Goal: Use online tool/utility: Utilize a website feature to perform a specific function

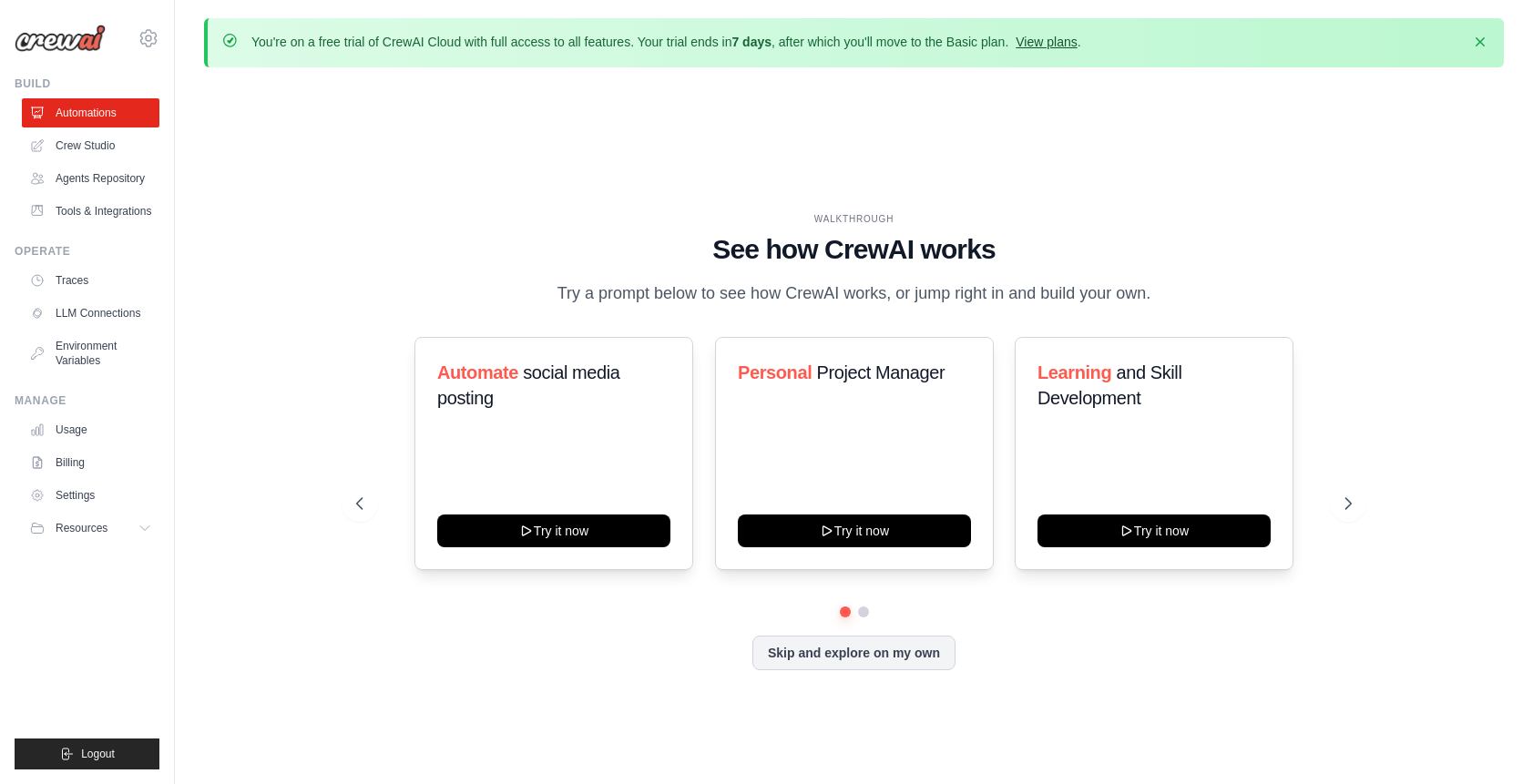
click at [1052, 40] on link "View plans" at bounding box center [1047, 41] width 61 height 15
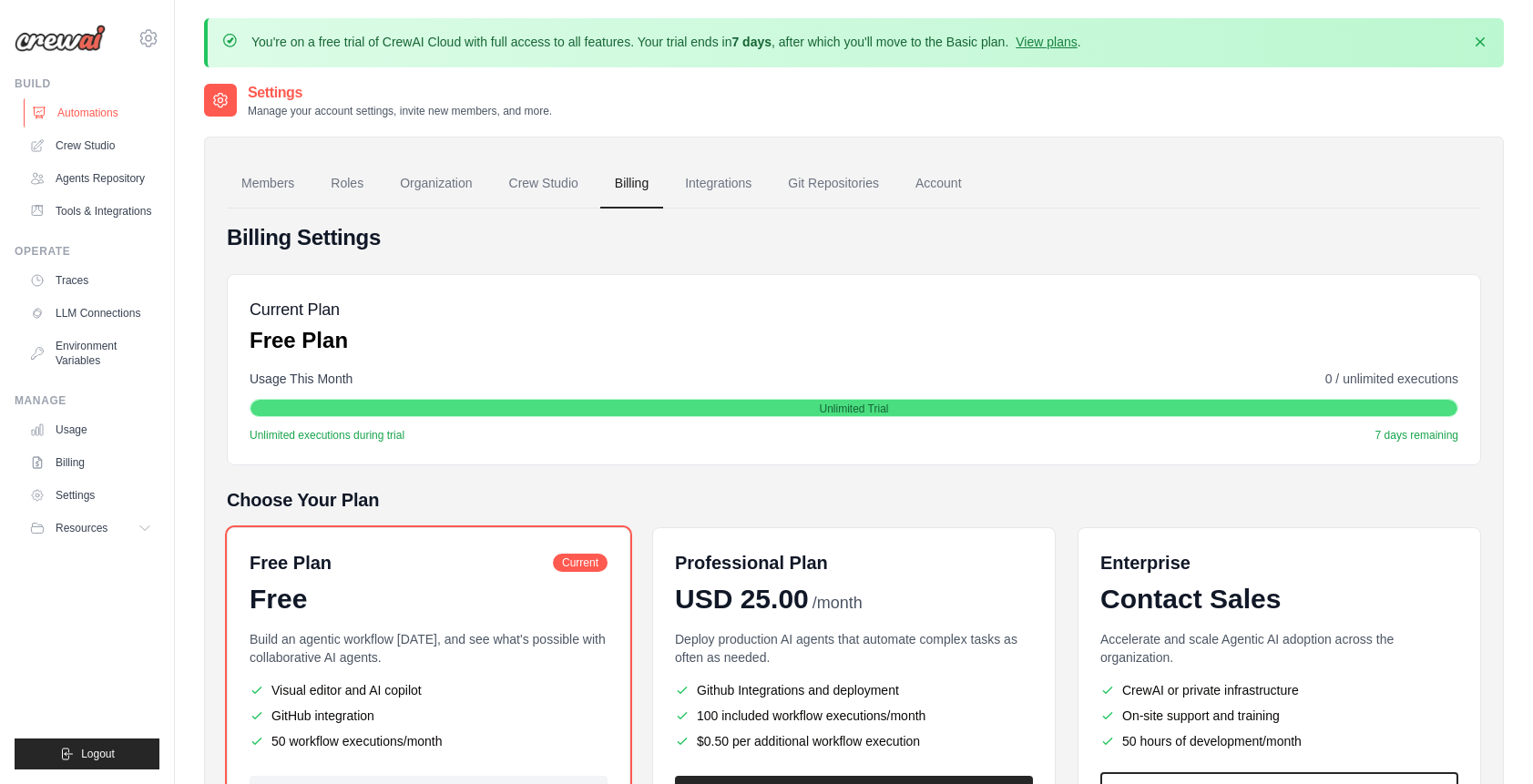
click at [95, 115] on link "Automations" at bounding box center [92, 113] width 137 height 30
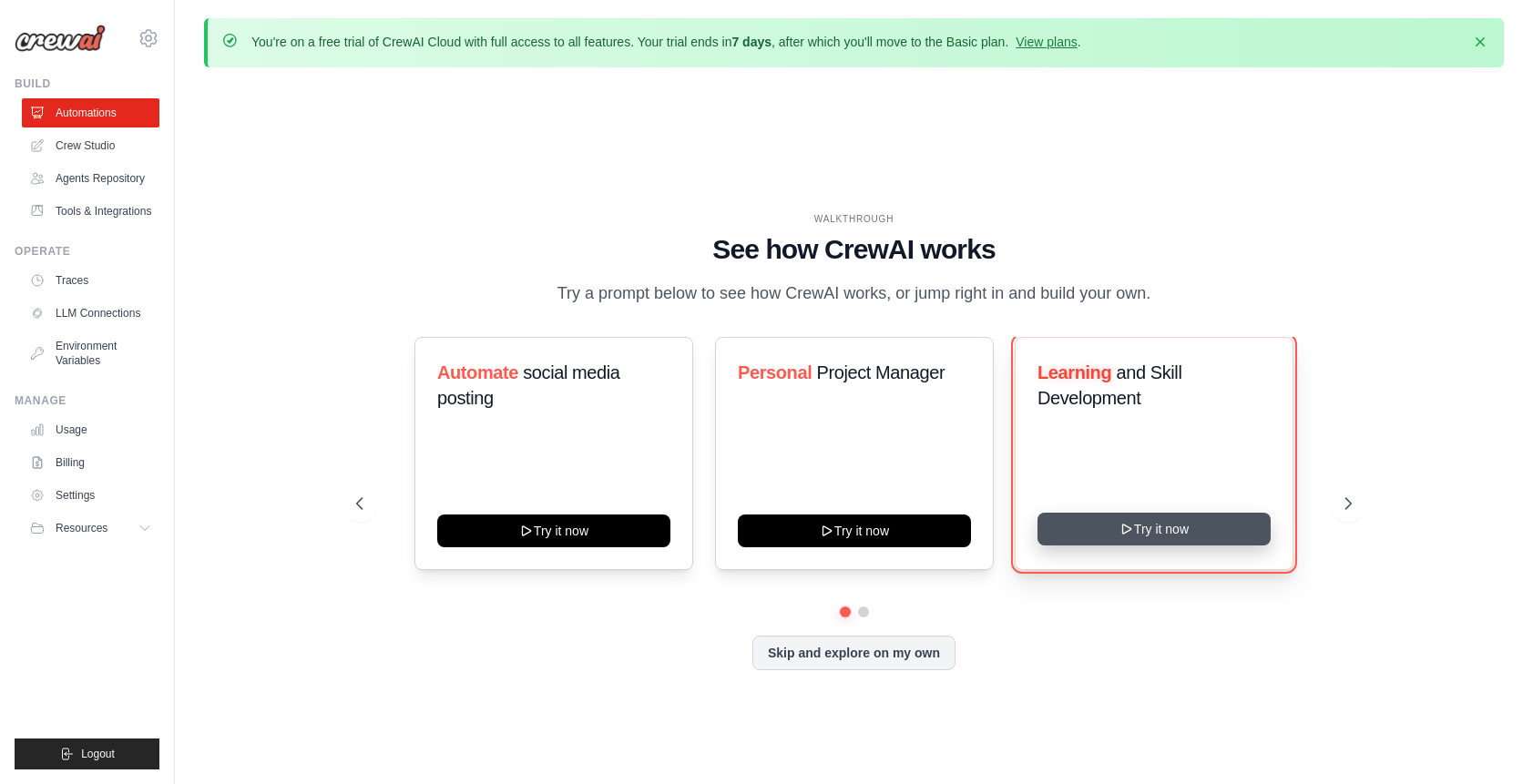
click at [1186, 529] on button "Try it now" at bounding box center [1154, 529] width 233 height 33
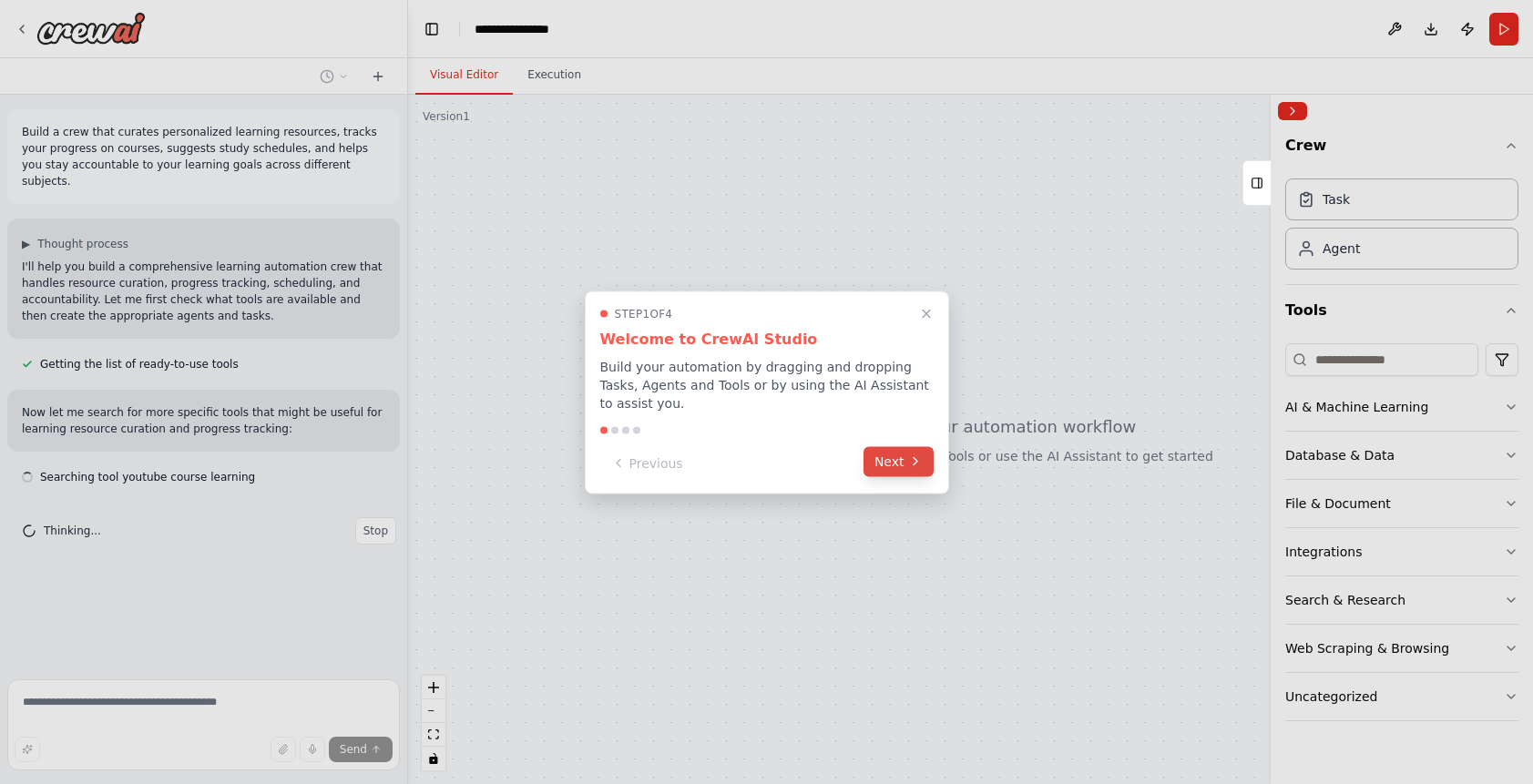
click at [898, 463] on button "Next" at bounding box center [899, 462] width 70 height 30
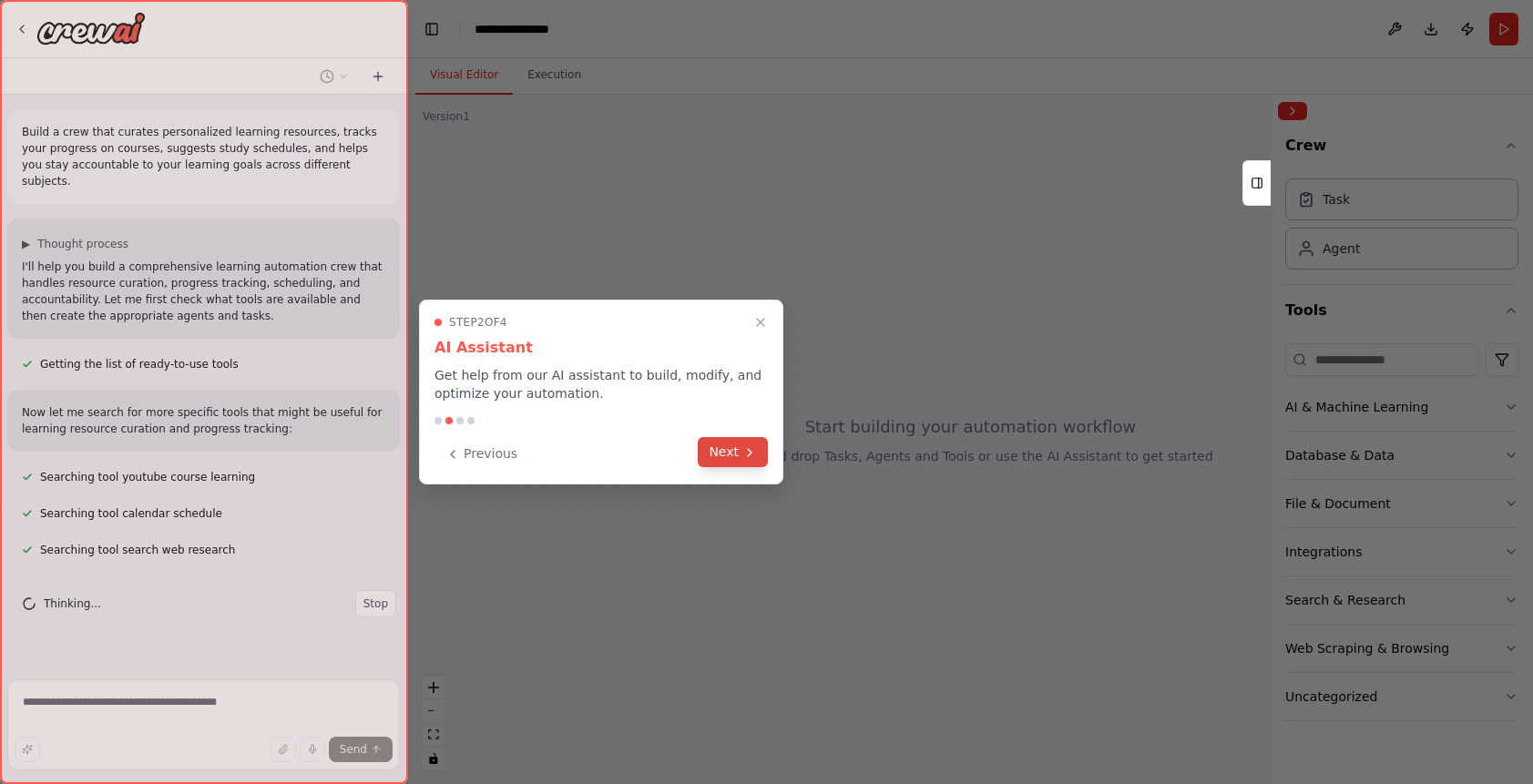
click at [732, 454] on button "Next" at bounding box center [733, 452] width 70 height 30
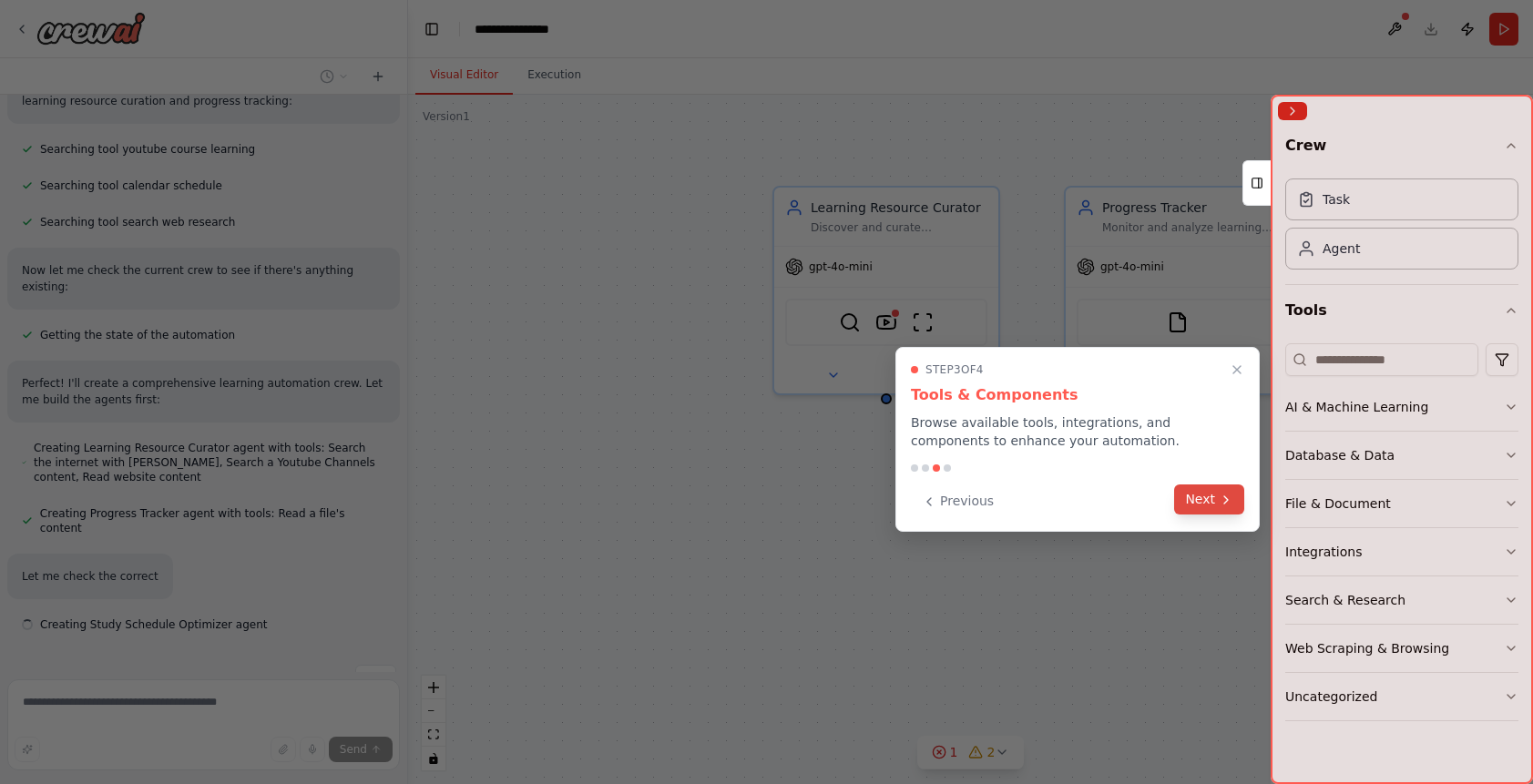
scroll to position [328, 0]
click at [1211, 505] on button "Next" at bounding box center [1209, 499] width 70 height 30
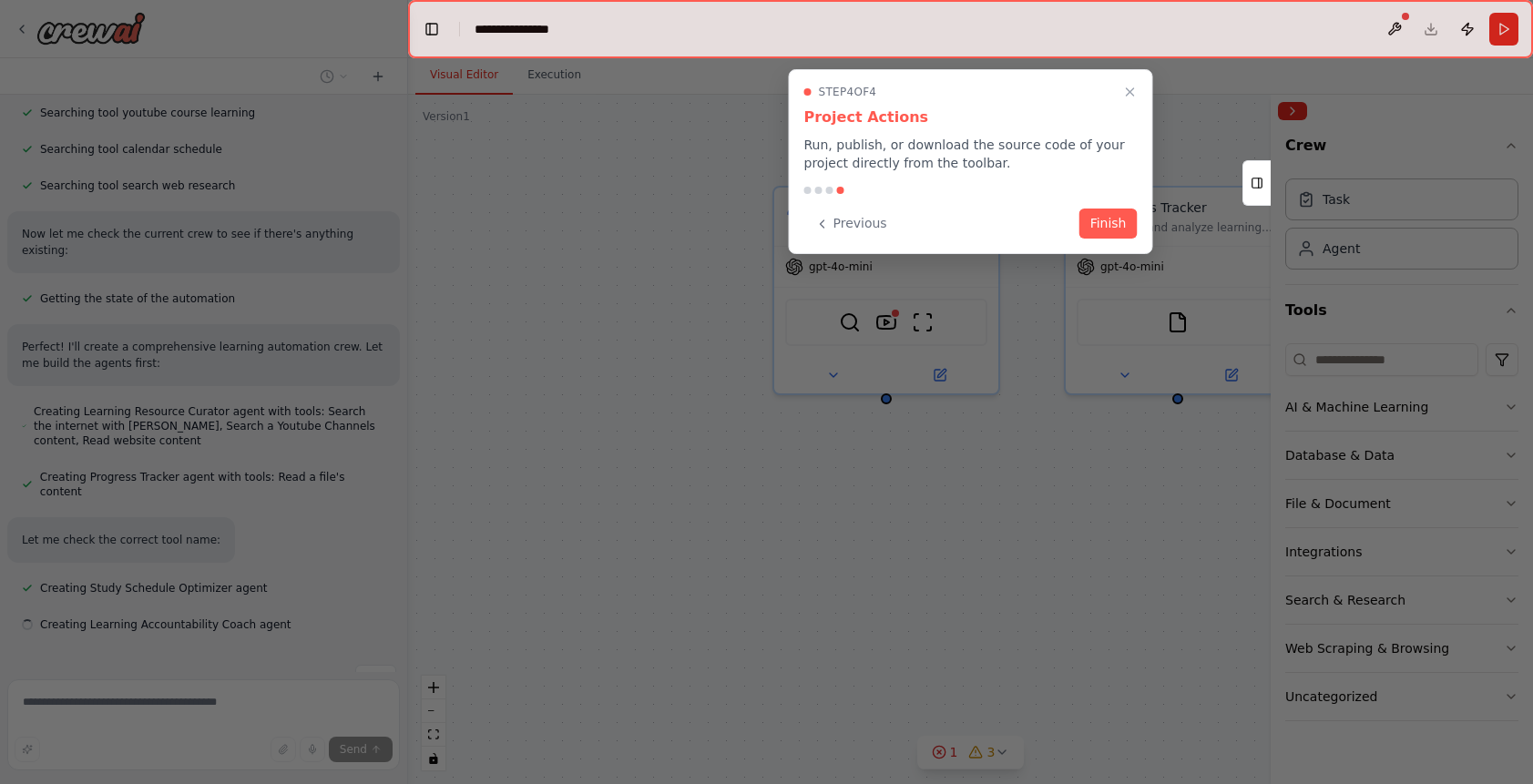
scroll to position [365, 0]
click at [1117, 223] on button "Finish" at bounding box center [1109, 222] width 58 height 30
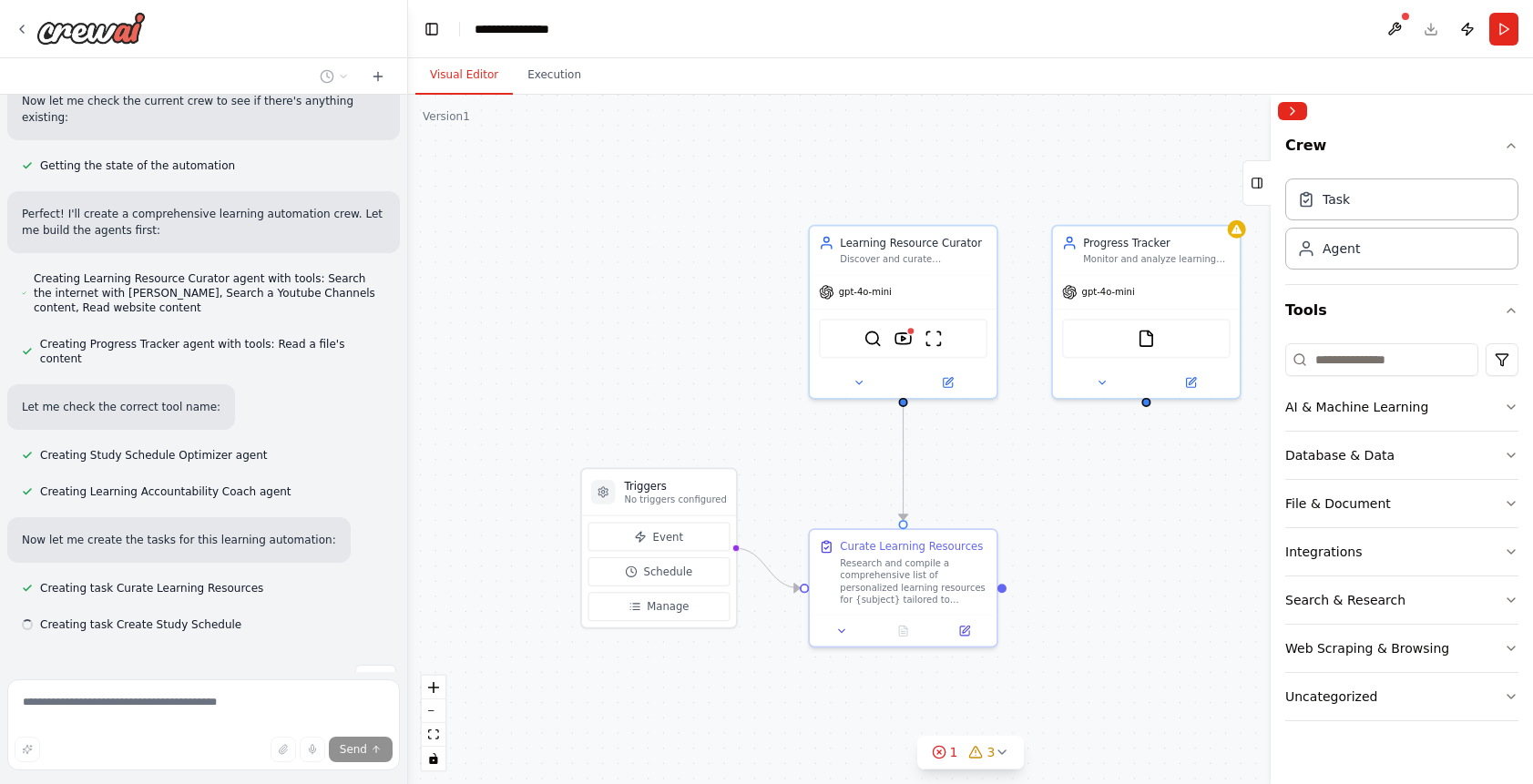
scroll to position [498, 0]
click at [573, 80] on button "Execution" at bounding box center [554, 75] width 83 height 38
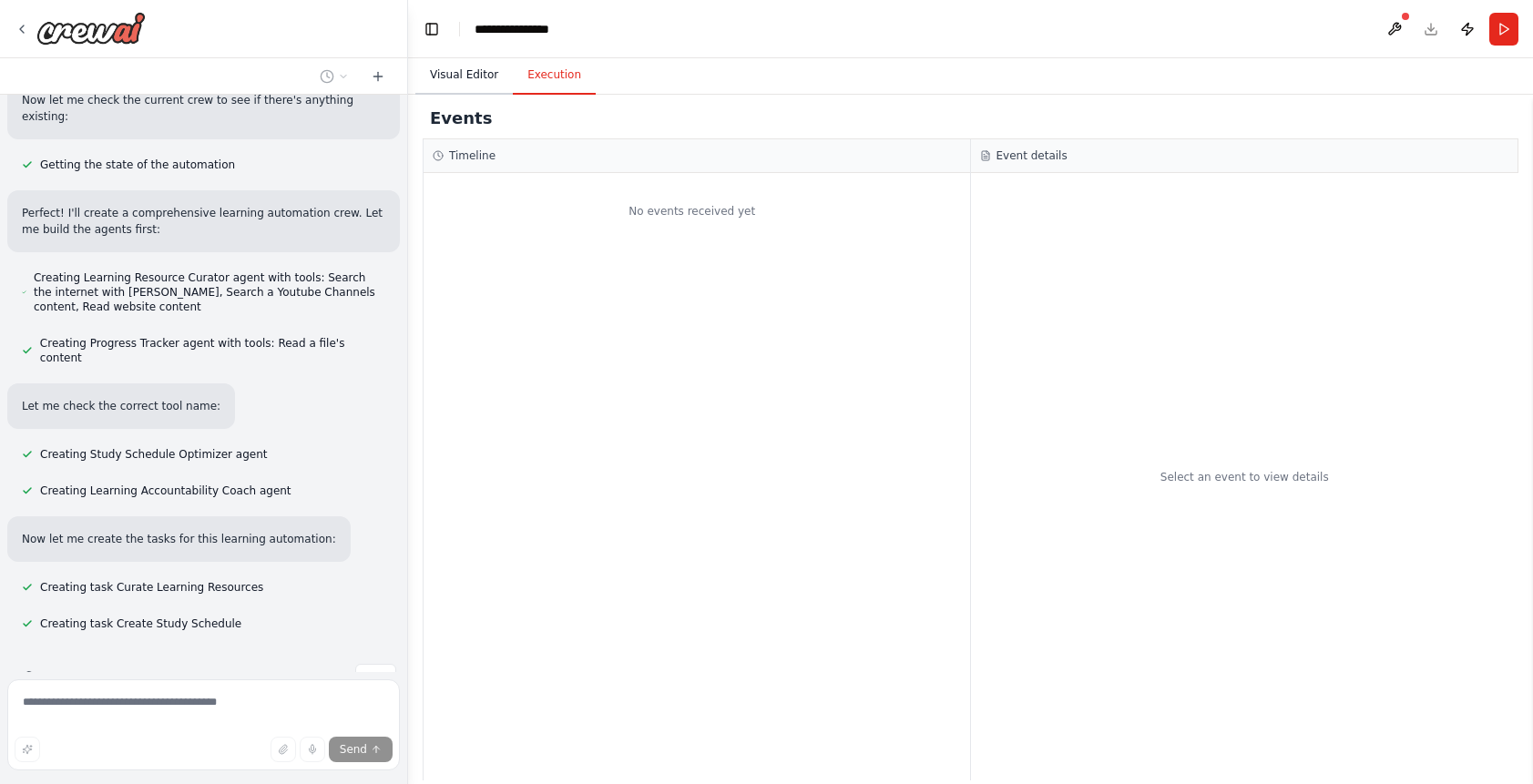
click at [472, 77] on button "Visual Editor" at bounding box center [464, 75] width 98 height 38
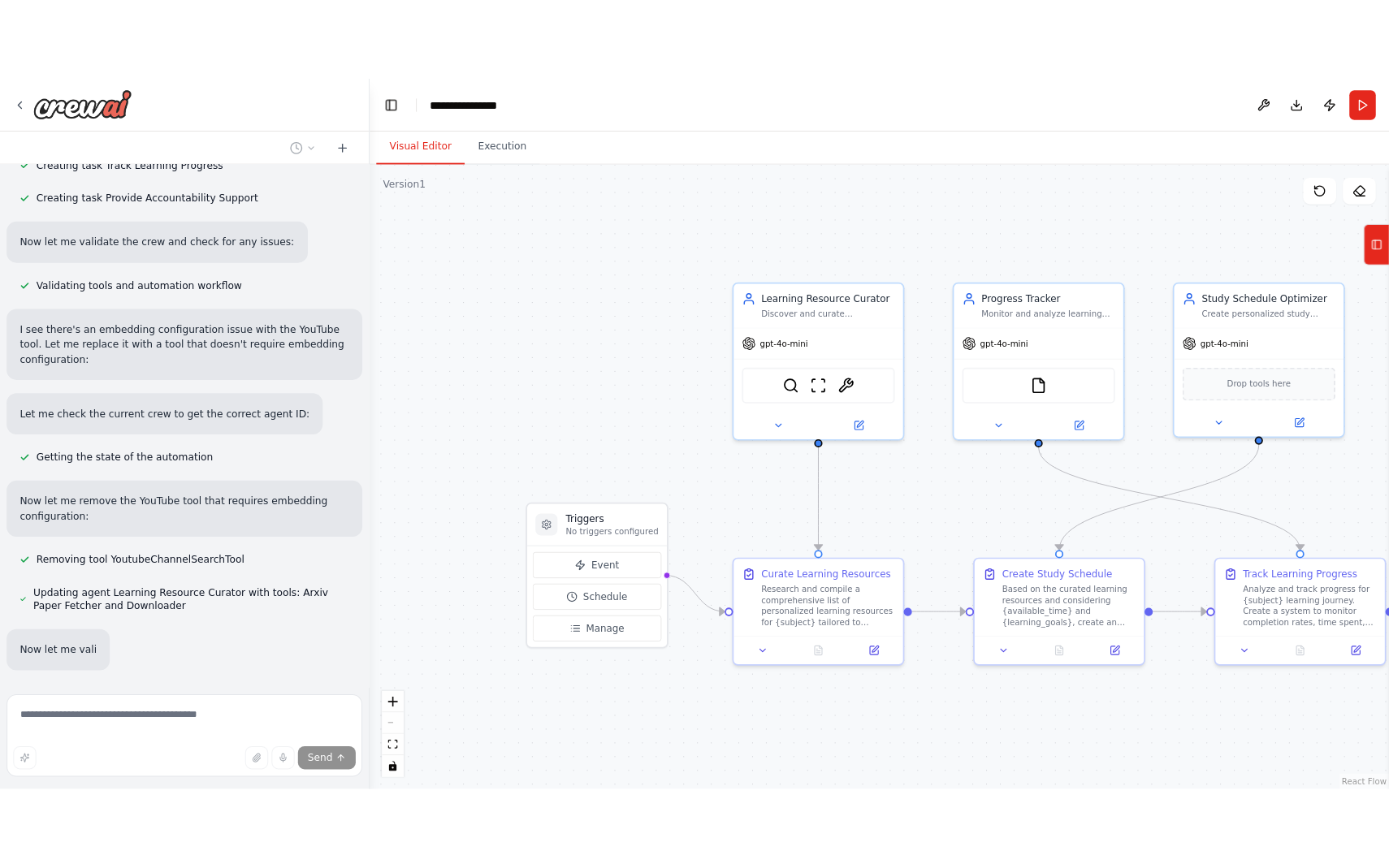
scroll to position [950, 0]
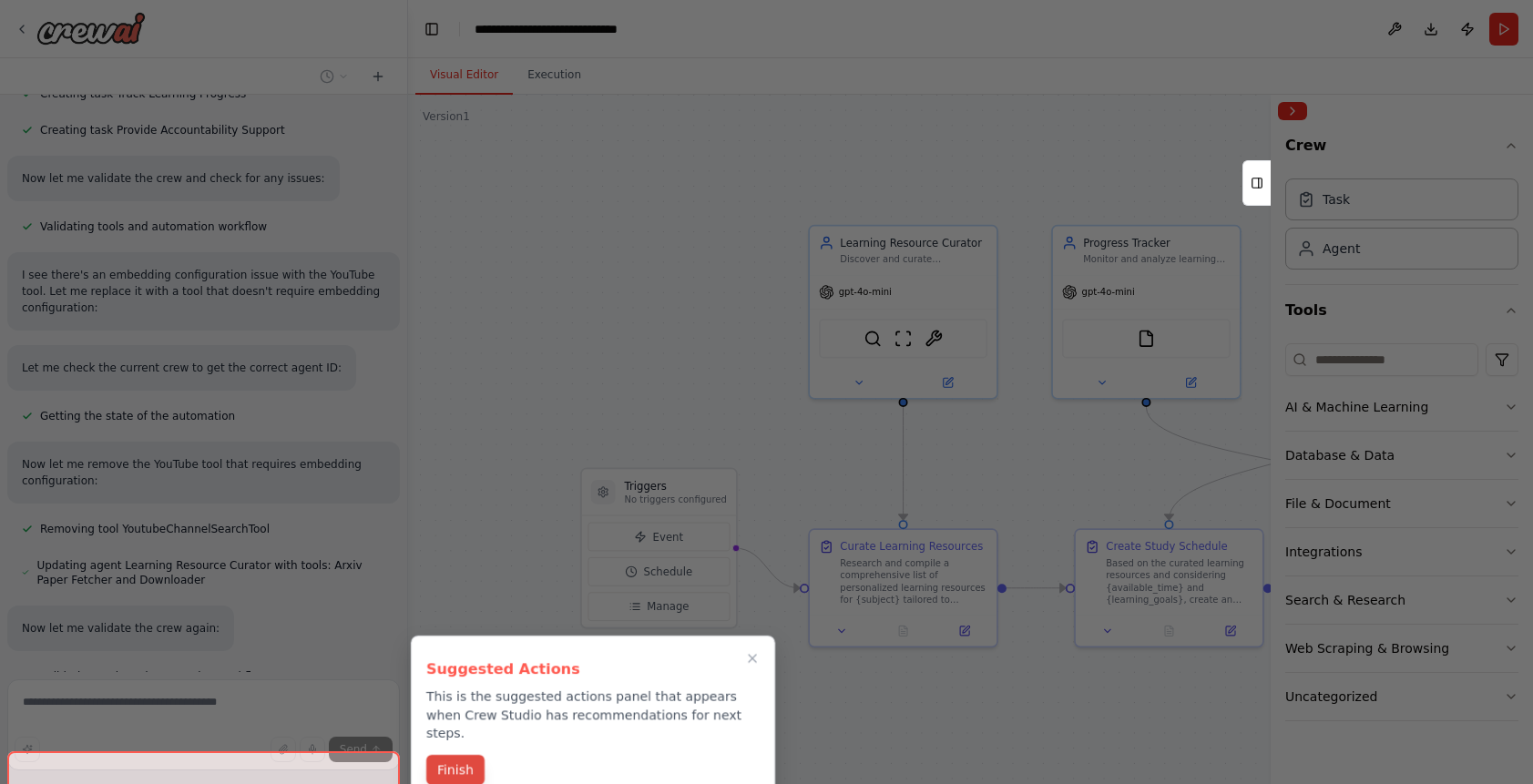
click at [455, 755] on button "Finish" at bounding box center [455, 770] width 58 height 30
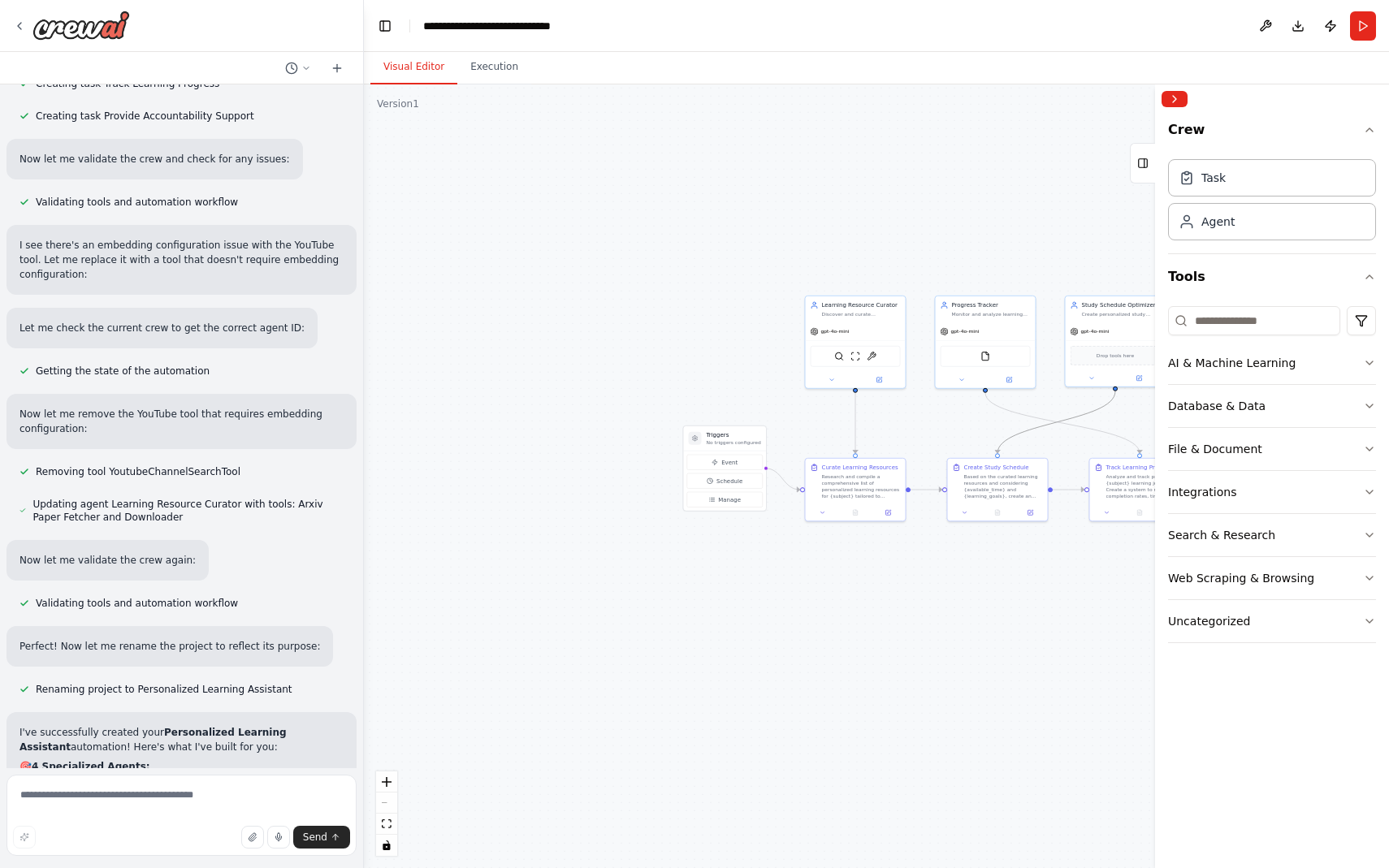
drag, startPoint x: 997, startPoint y: 442, endPoint x: 839, endPoint y: 455, distance: 158.5
click at [839, 455] on div ".deletable-edge-delete-btn { width: 20px; height: 20px; border: 0px solid #ffff…" at bounding box center [877, 476] width 1026 height 784
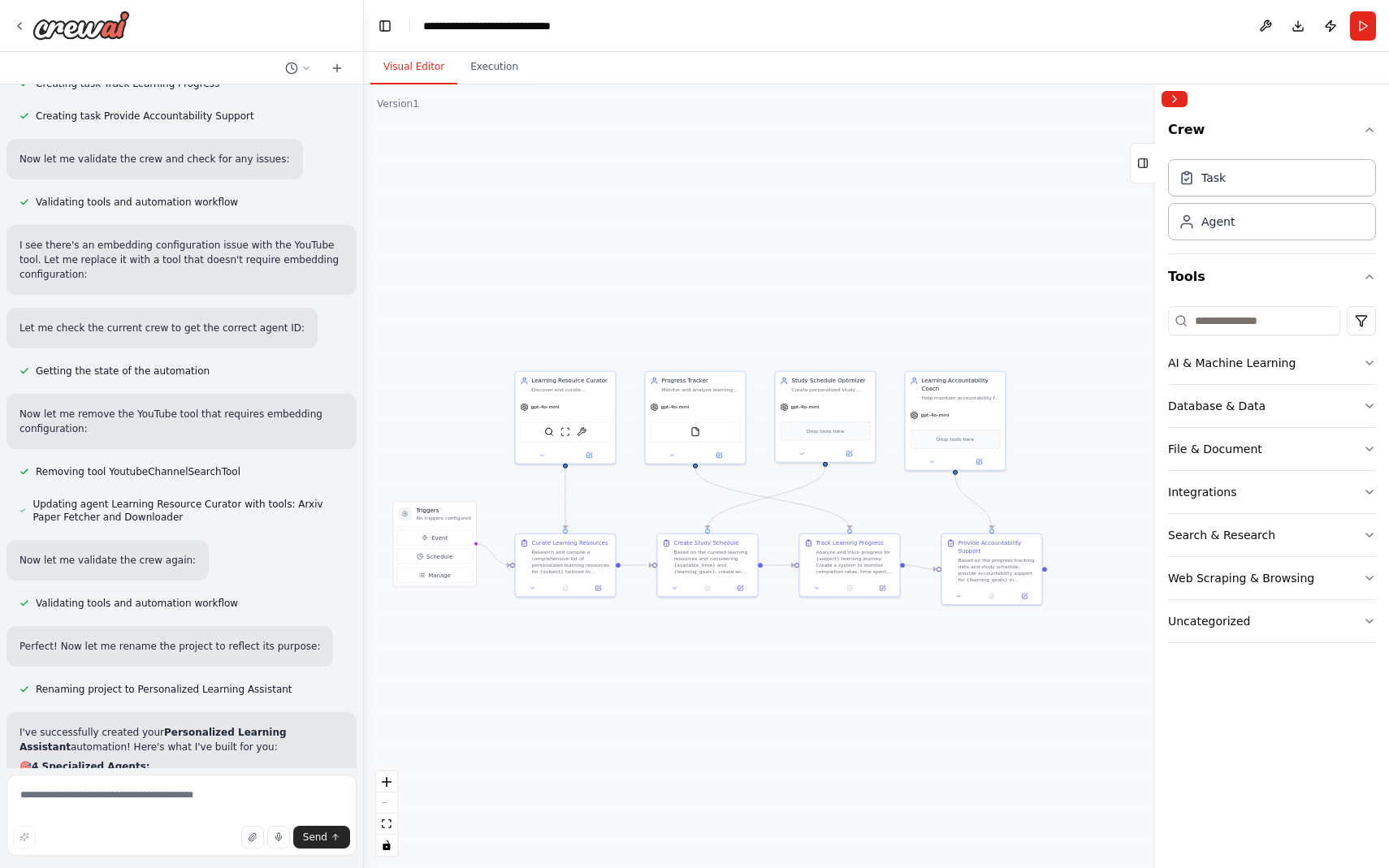
drag, startPoint x: 953, startPoint y: 417, endPoint x: 669, endPoint y: 492, distance: 293.7
click at [669, 492] on div ".deletable-edge-delete-btn { width: 20px; height: 20px; border: 0px solid #ffff…" at bounding box center [877, 476] width 1026 height 784
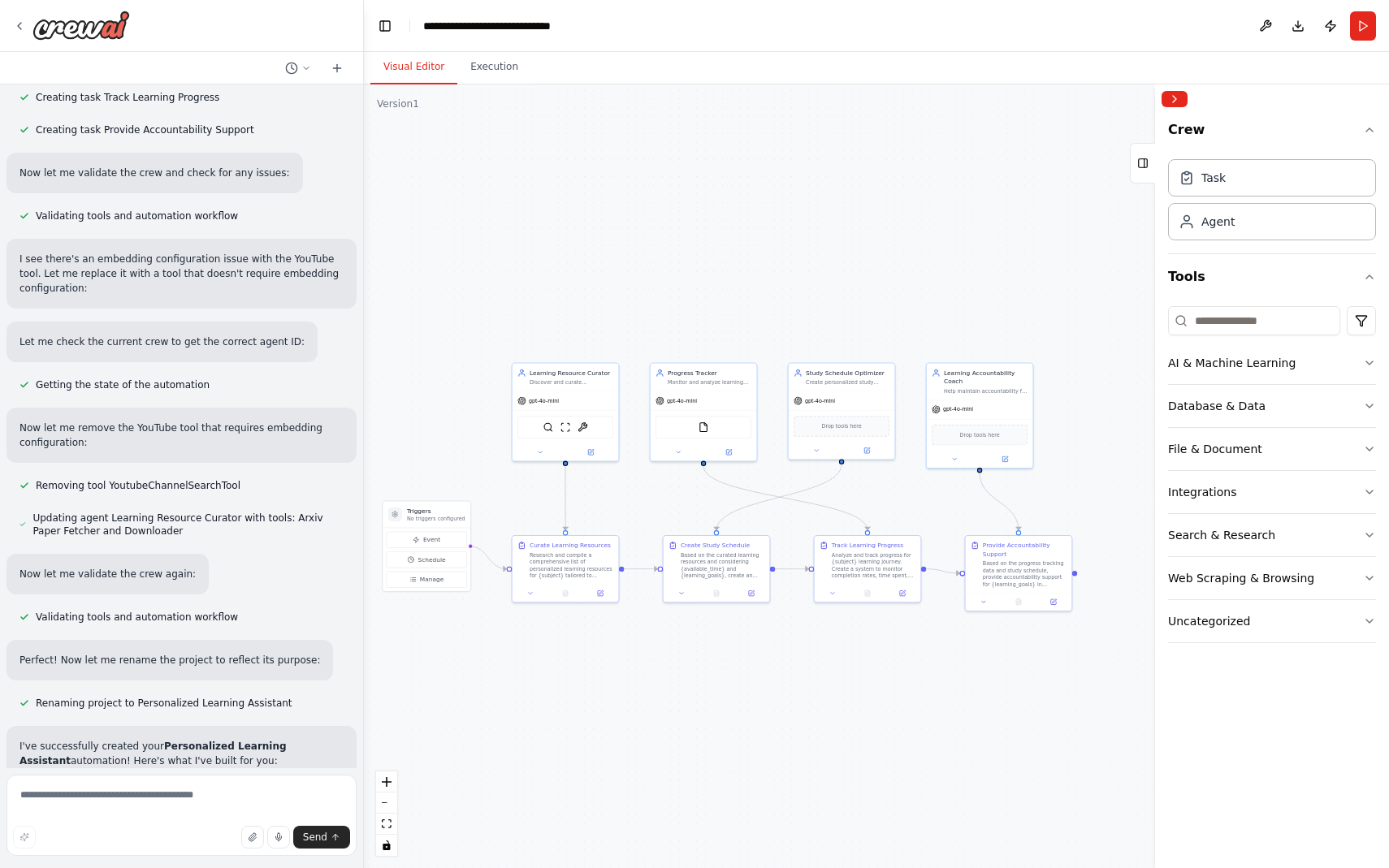
scroll to position [1572, 0]
